Goal: Task Accomplishment & Management: Use online tool/utility

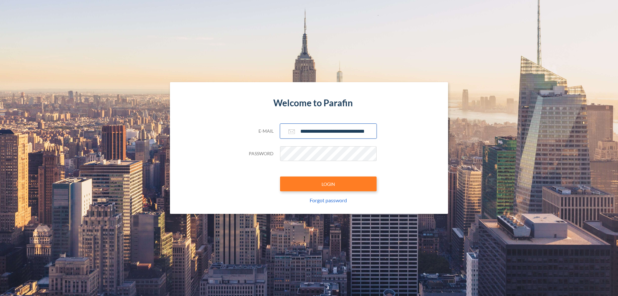
type input "**********"
click at [328, 184] on button "LOGIN" at bounding box center [328, 183] width 97 height 15
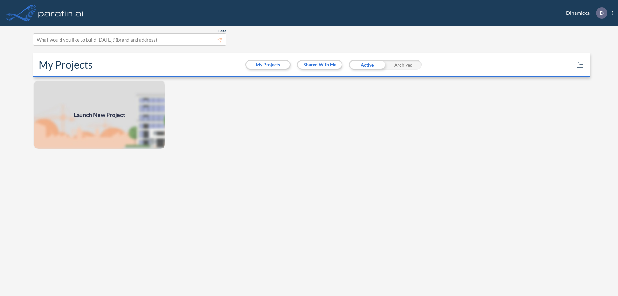
scroll to position [2, 0]
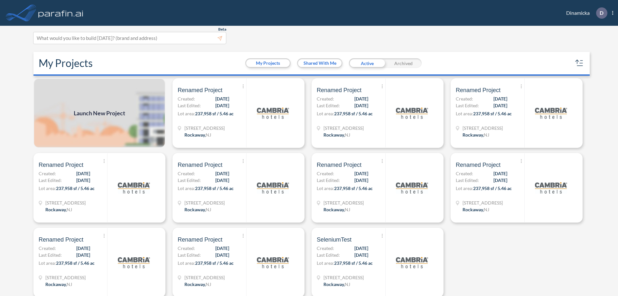
click at [99, 113] on span "Launch New Project" at bounding box center [99, 113] width 51 height 9
